Goal: Task Accomplishment & Management: Manage account settings

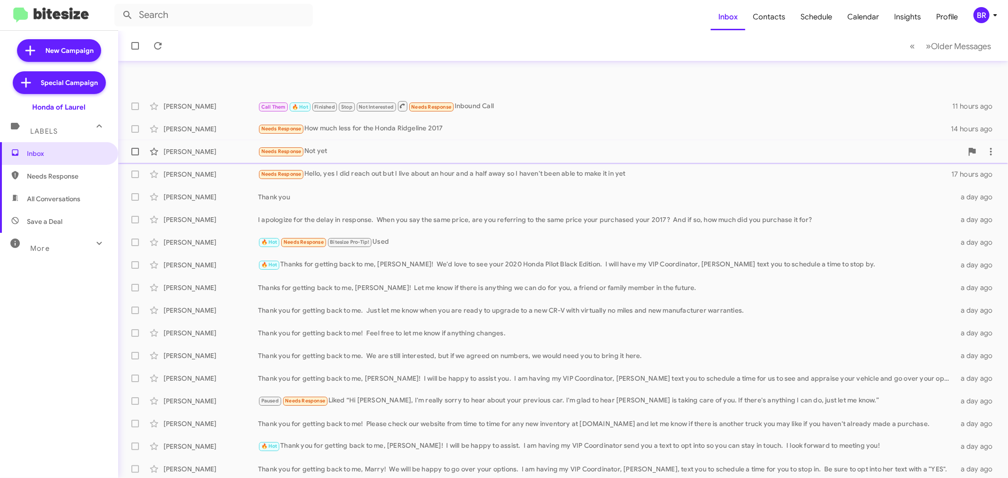
scroll to position [70, 0]
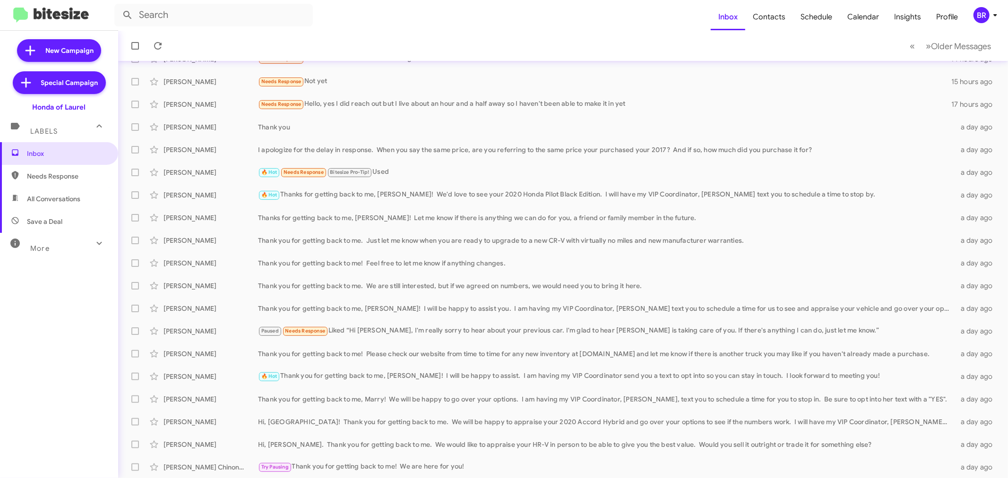
click at [979, 4] on mat-toolbar "Inbox Contacts Schedule Calendar Insights Profile BR" at bounding box center [504, 15] width 1008 height 30
click at [983, 19] on div "BR" at bounding box center [982, 15] width 16 height 16
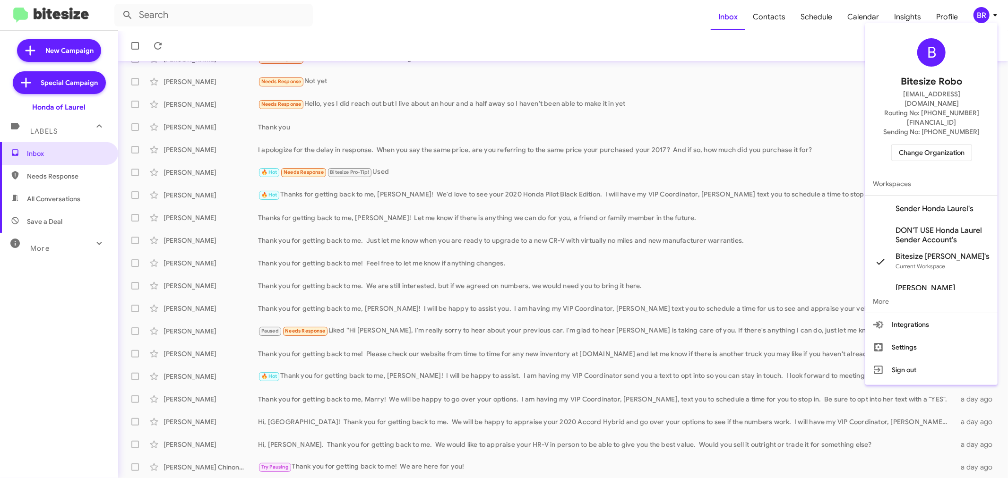
click at [918, 145] on span "Change Organization" at bounding box center [932, 153] width 66 height 16
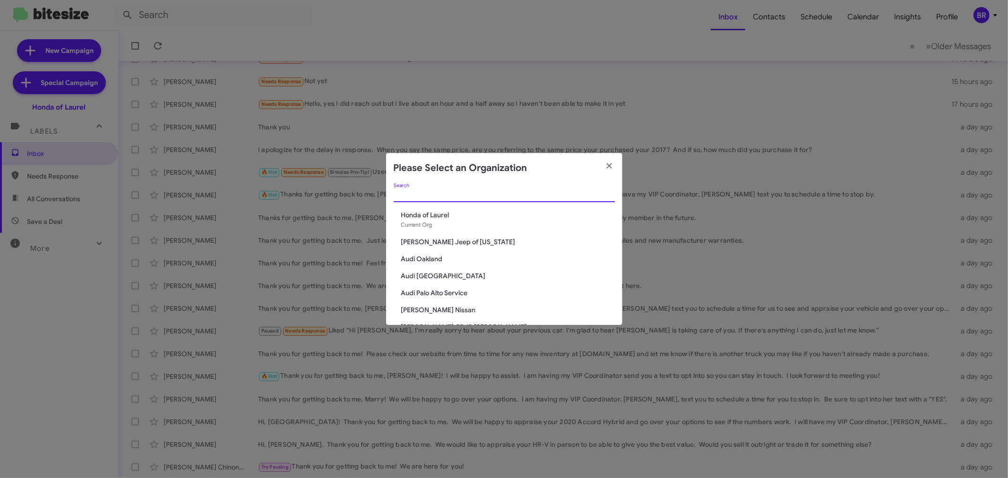
click at [462, 191] on input "Search" at bounding box center [504, 195] width 221 height 8
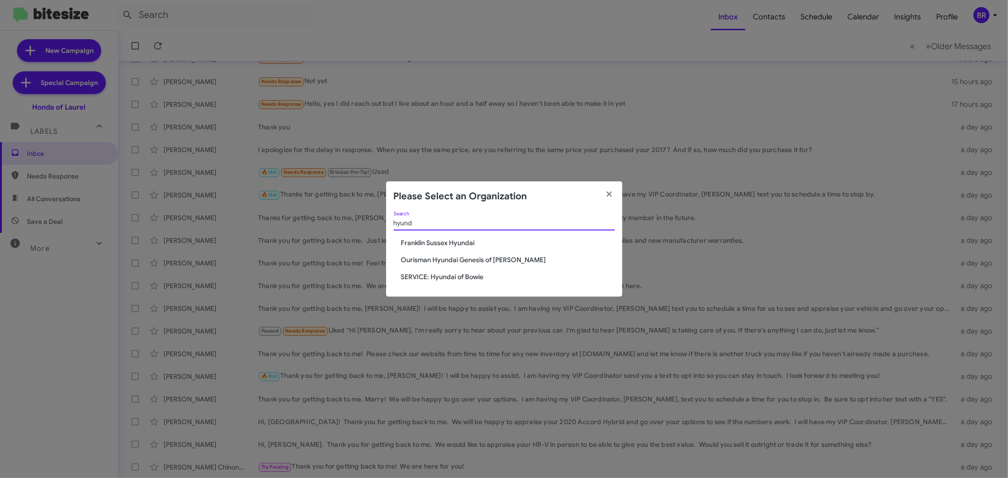
type input "hyund"
click at [499, 260] on span "Ourisman Hyundai Genesis of [PERSON_NAME]" at bounding box center [508, 259] width 214 height 9
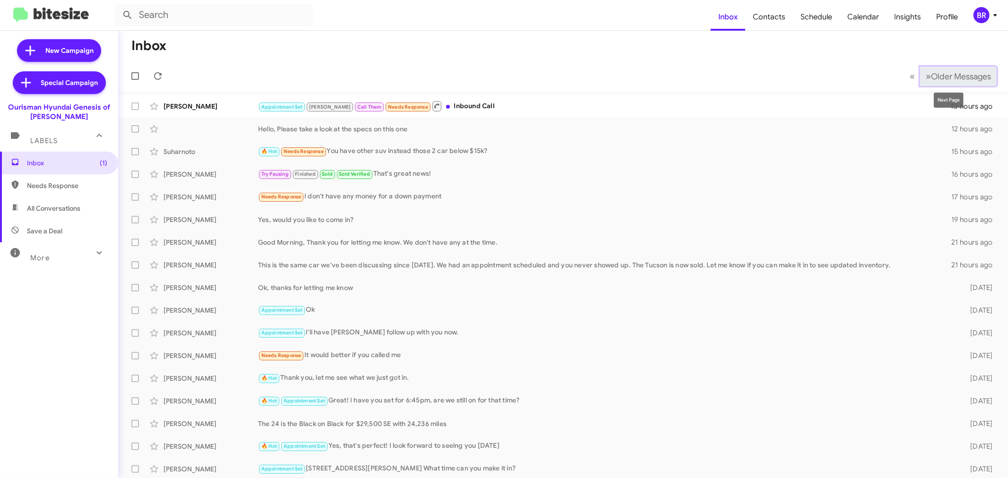
click at [958, 72] on span "Older Messages" at bounding box center [961, 76] width 60 height 10
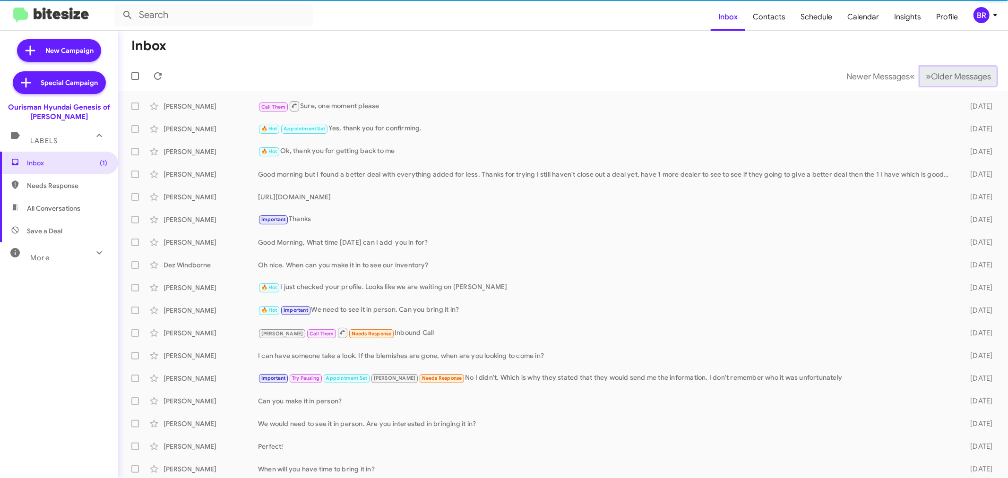
click at [956, 74] on span "Older Messages" at bounding box center [961, 76] width 60 height 10
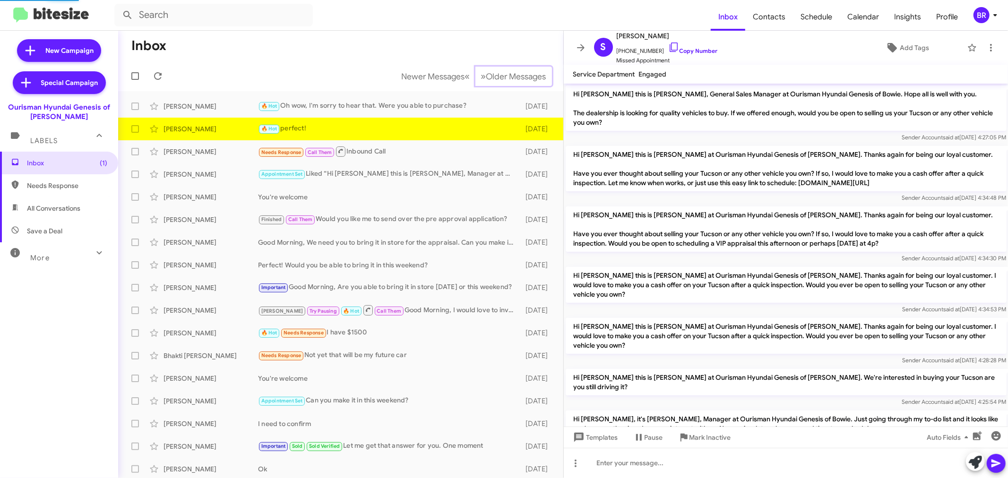
scroll to position [128, 0]
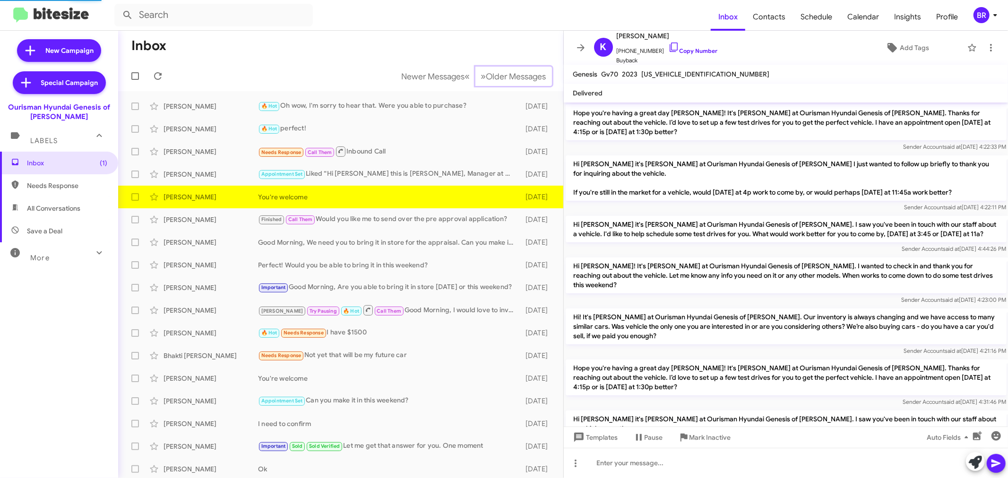
scroll to position [743, 0]
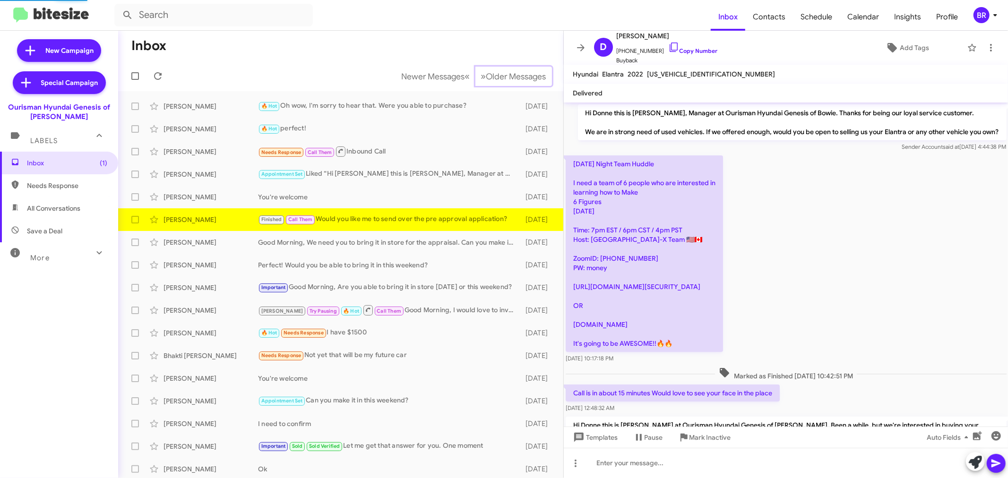
scroll to position [320, 0]
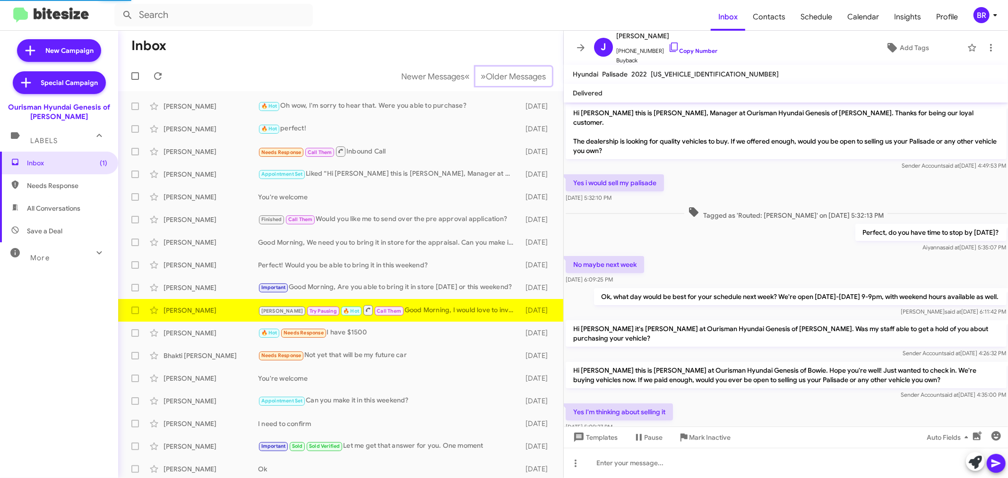
scroll to position [35, 0]
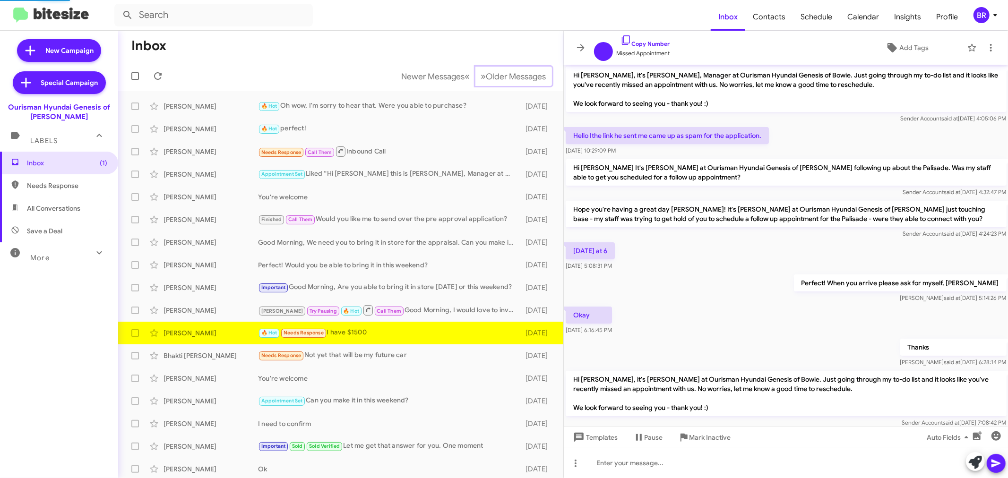
scroll to position [92, 0]
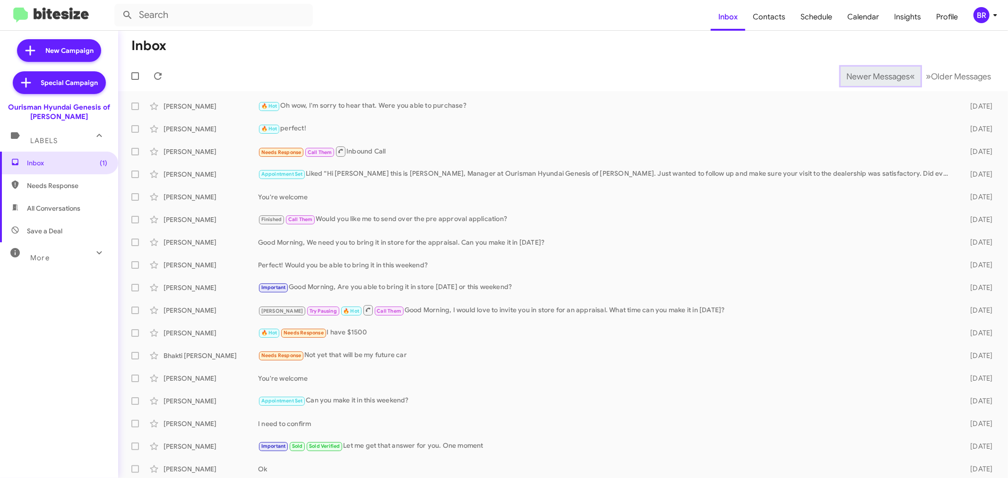
click at [863, 76] on span "Newer Messages" at bounding box center [877, 76] width 63 height 10
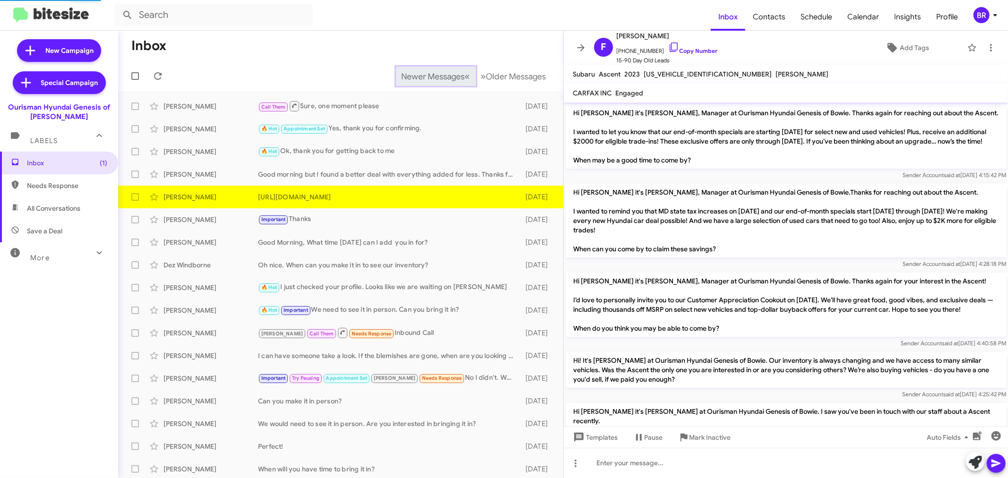
scroll to position [357, 0]
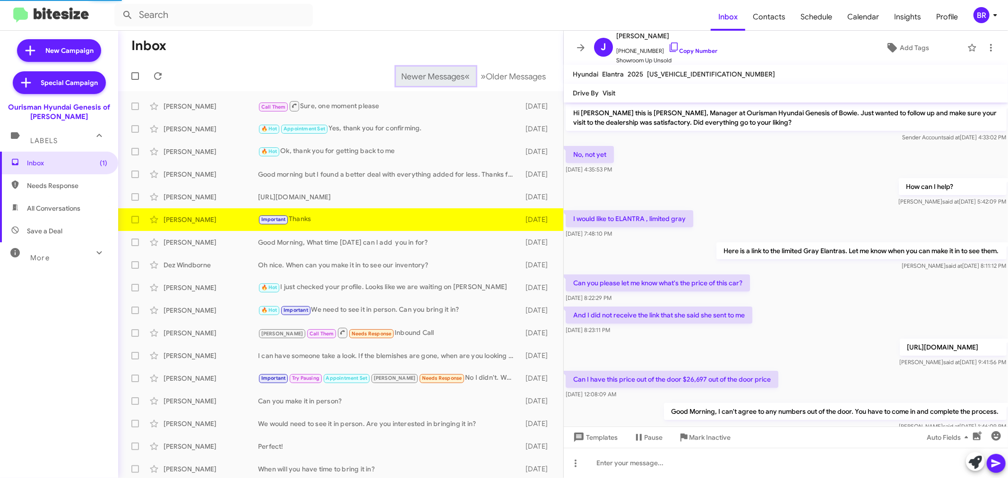
scroll to position [108, 0]
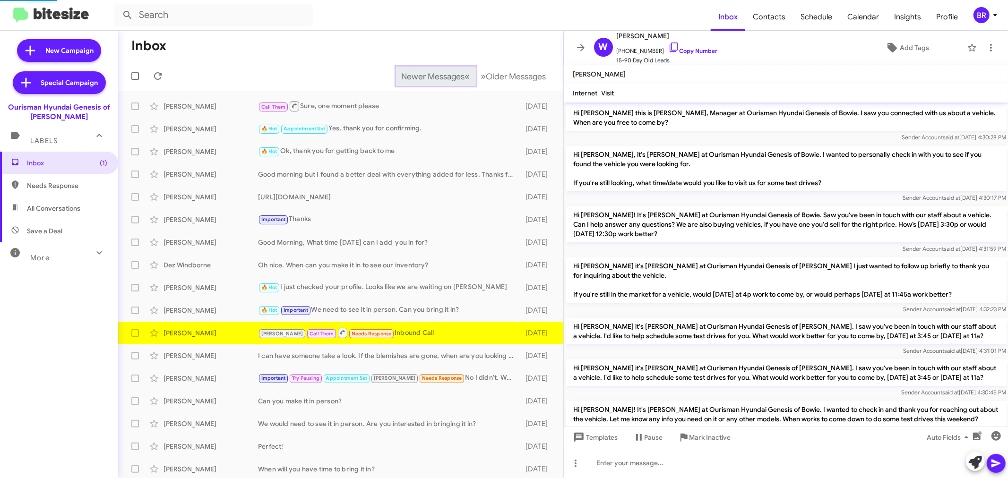
scroll to position [230, 0]
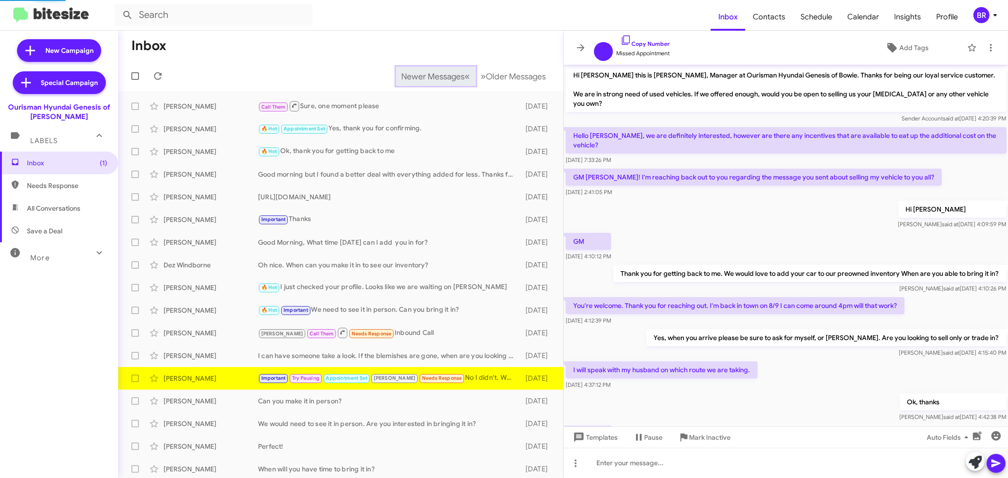
scroll to position [355, 0]
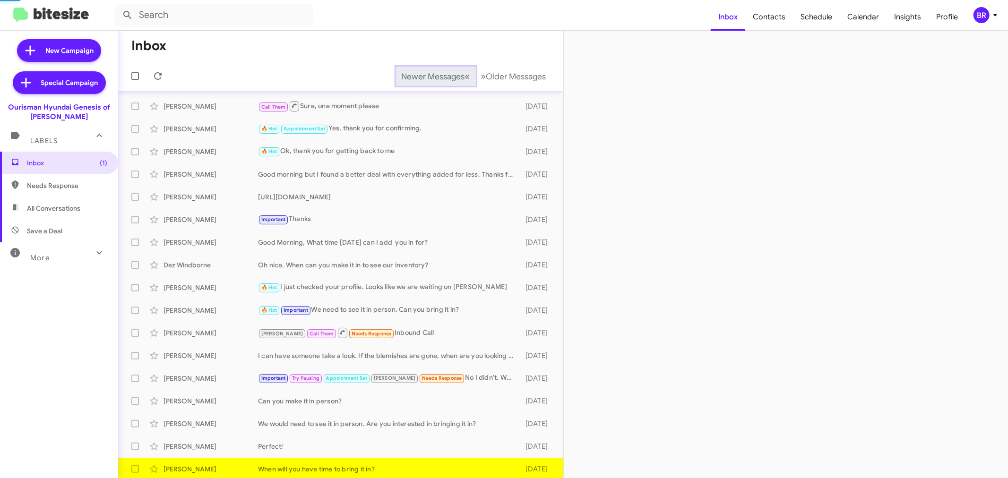
scroll to position [2, 0]
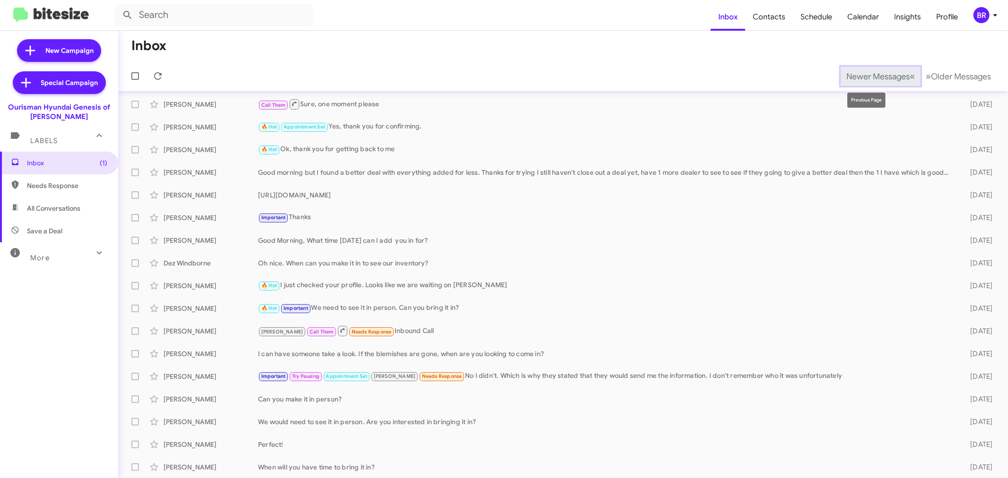
scroll to position [25, 0]
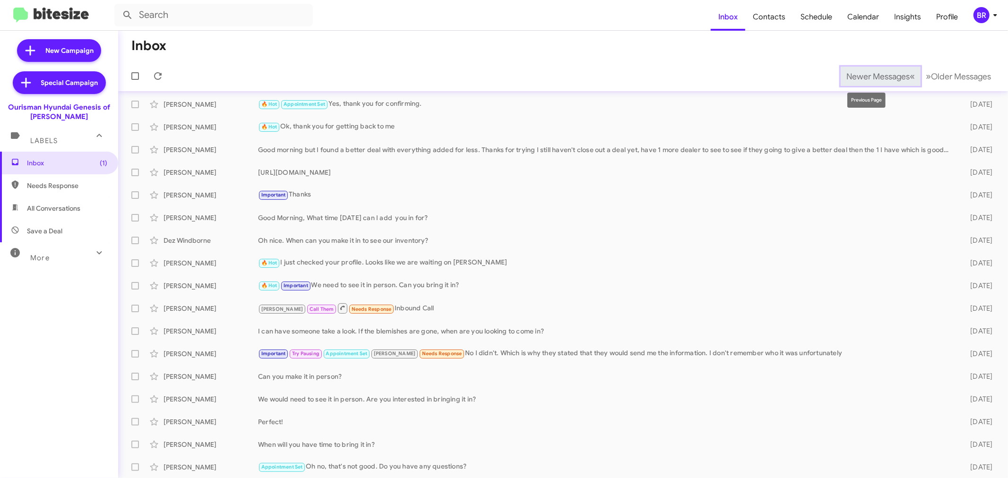
scroll to position [48, 0]
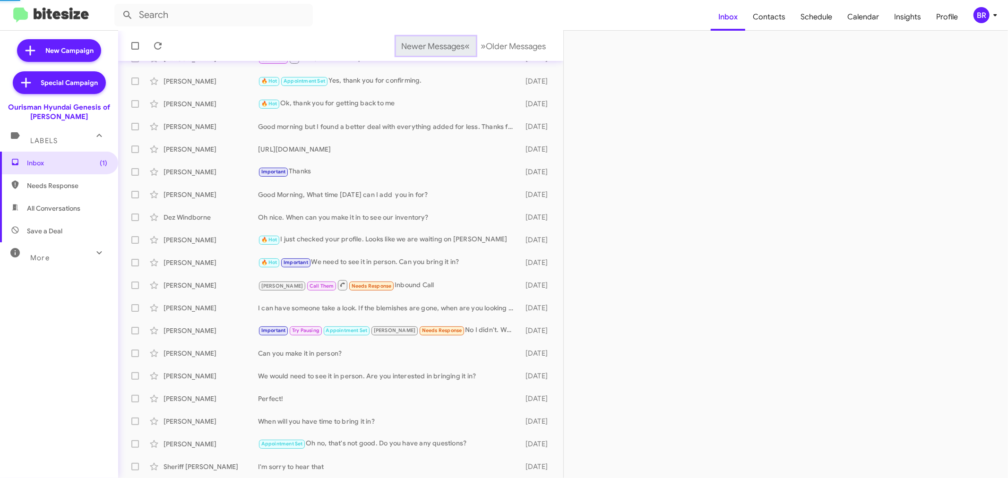
scroll to position [70, 0]
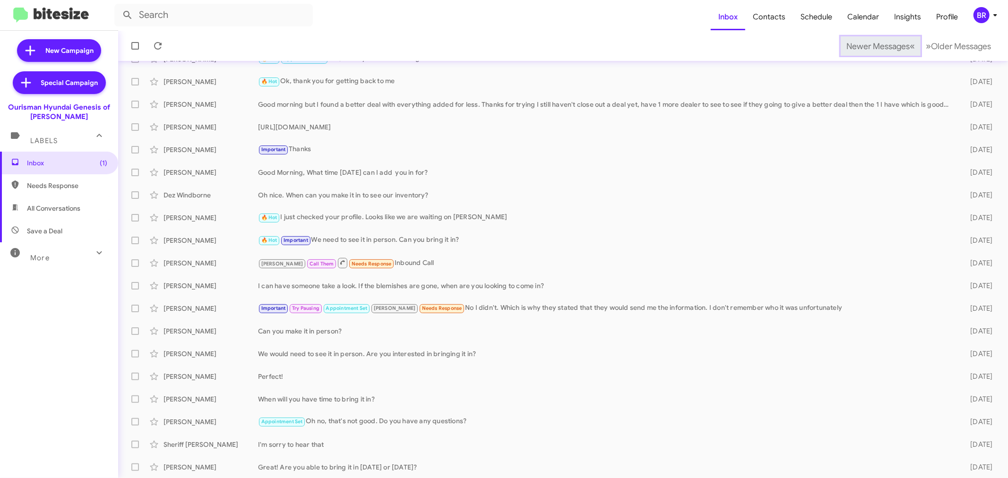
click at [863, 45] on span "Newer Messages" at bounding box center [877, 46] width 63 height 10
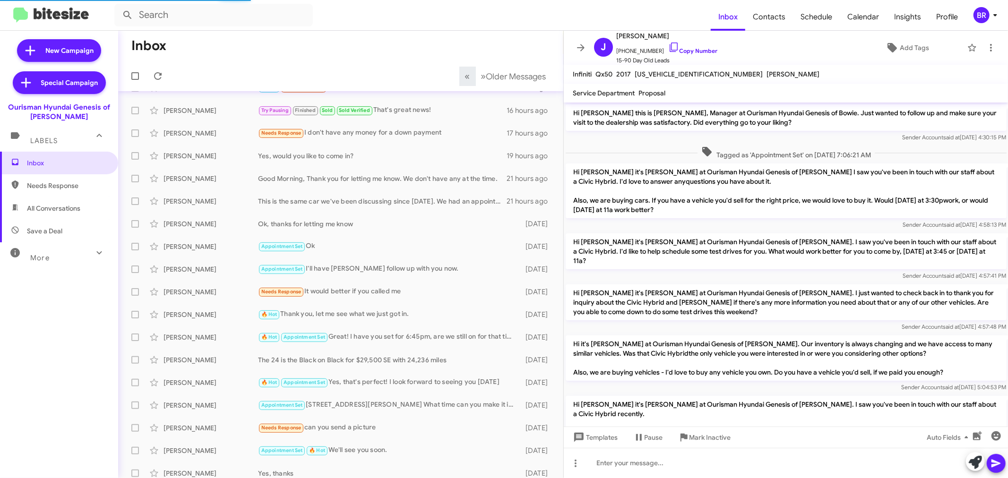
scroll to position [346, 0]
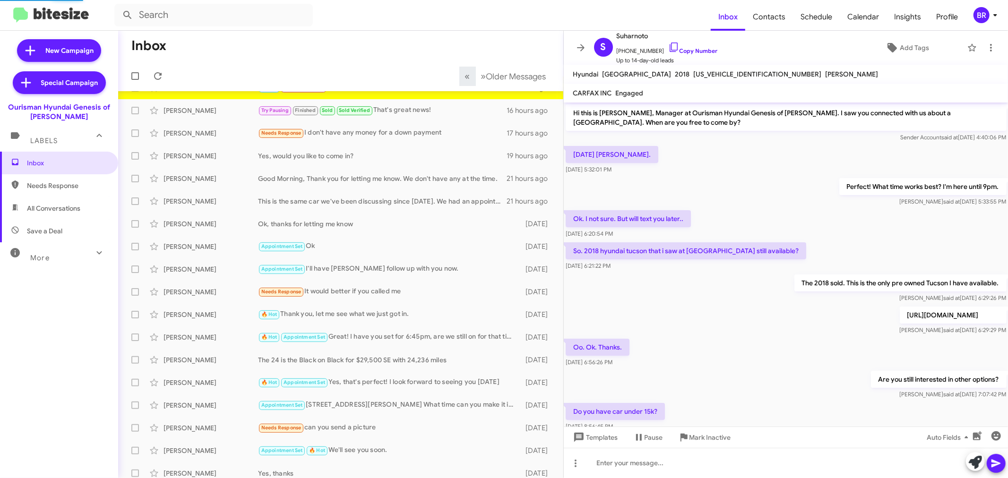
scroll to position [305, 0]
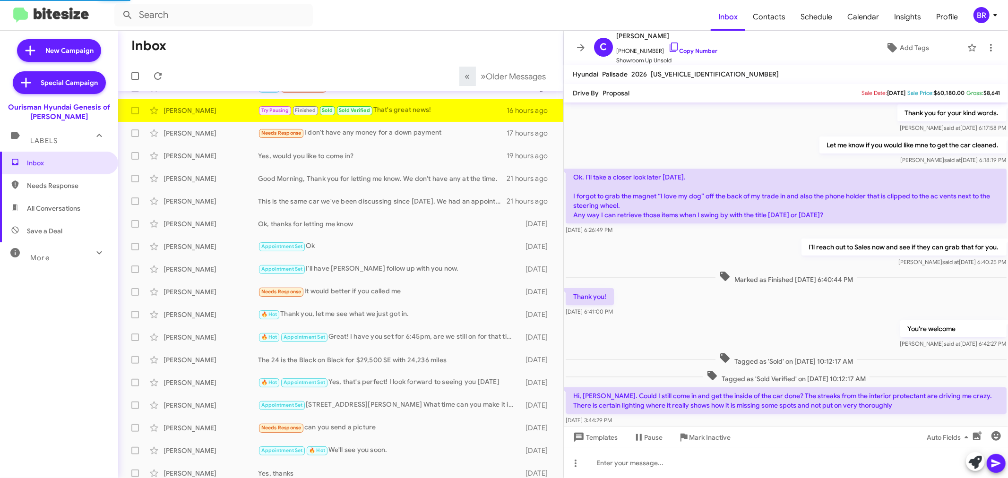
scroll to position [416, 0]
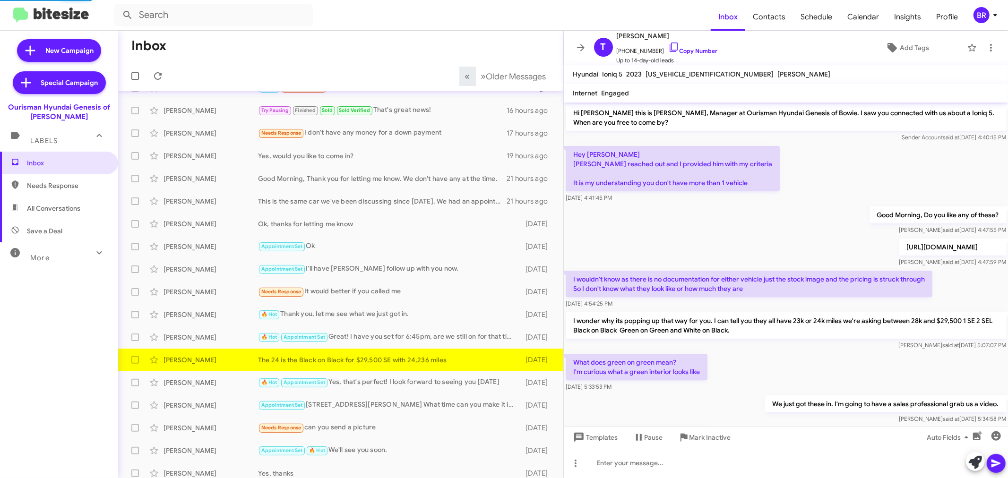
scroll to position [155, 0]
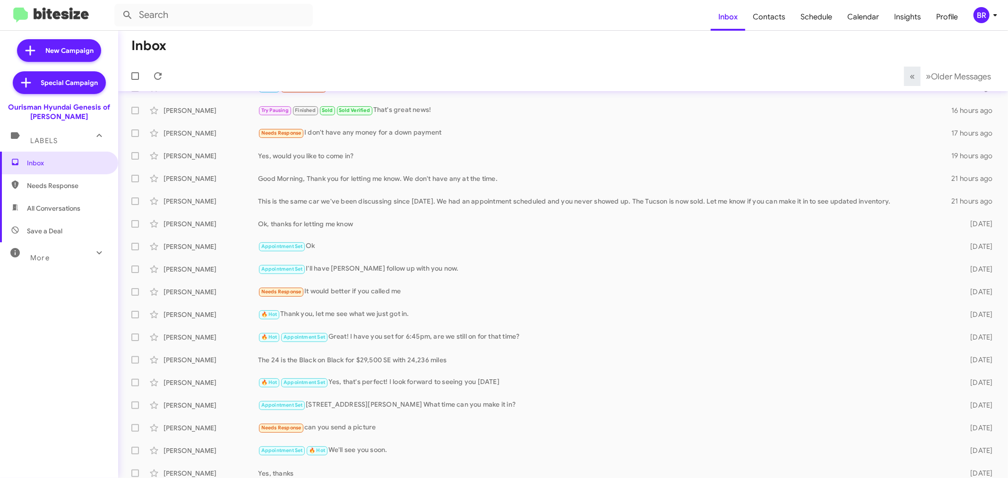
scroll to position [70, 0]
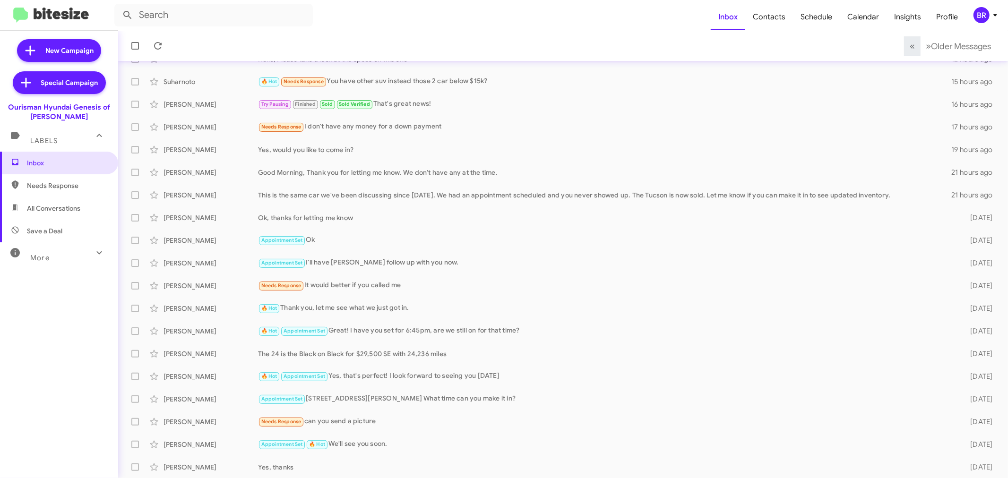
click at [985, 19] on div "BR" at bounding box center [982, 15] width 16 height 16
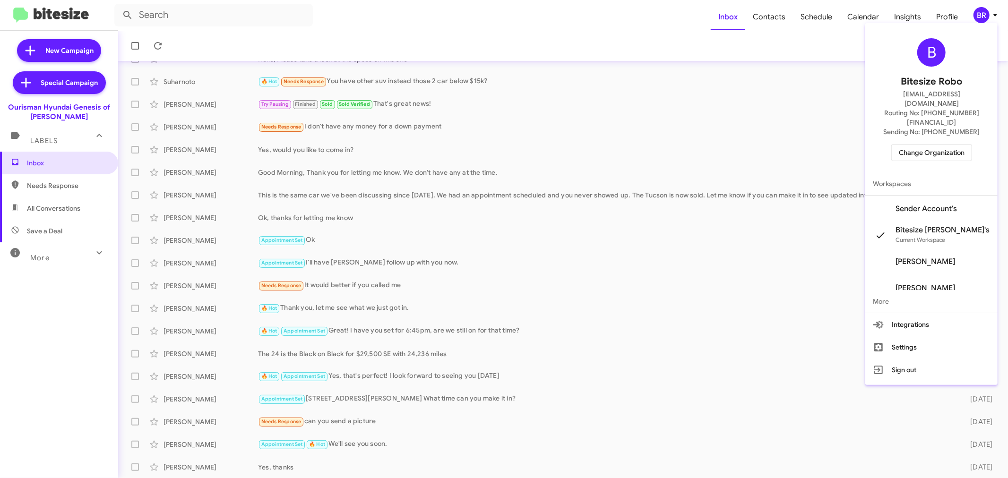
click at [938, 145] on span "Change Organization" at bounding box center [932, 153] width 66 height 16
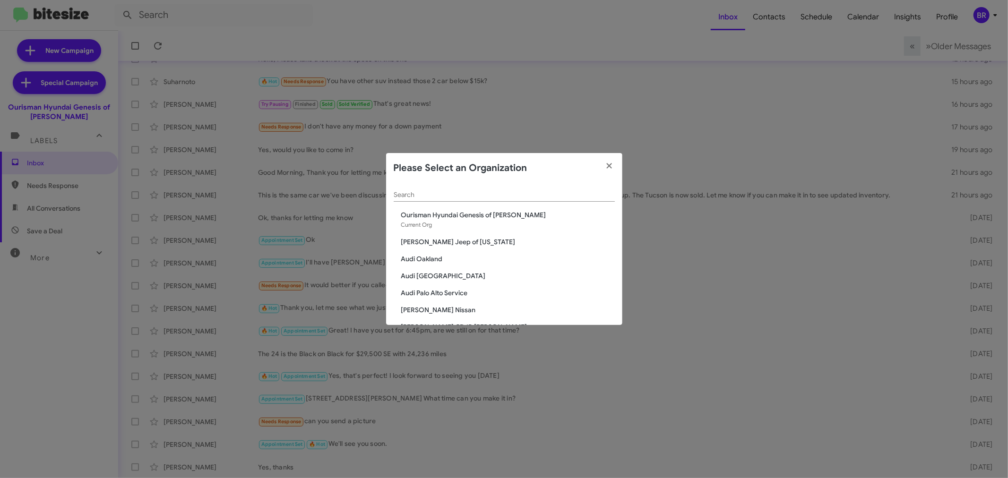
click at [507, 186] on div "Search" at bounding box center [504, 192] width 221 height 18
click at [507, 190] on div "Search" at bounding box center [504, 192] width 221 height 18
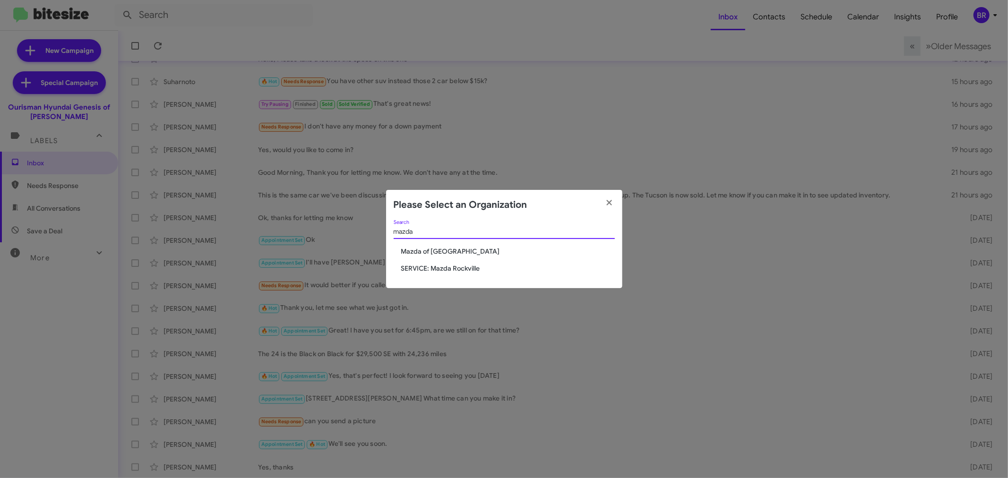
type input "mazda"
click at [443, 254] on span "Mazda of [GEOGRAPHIC_DATA]" at bounding box center [508, 251] width 214 height 9
